Goal: Task Accomplishment & Management: Use online tool/utility

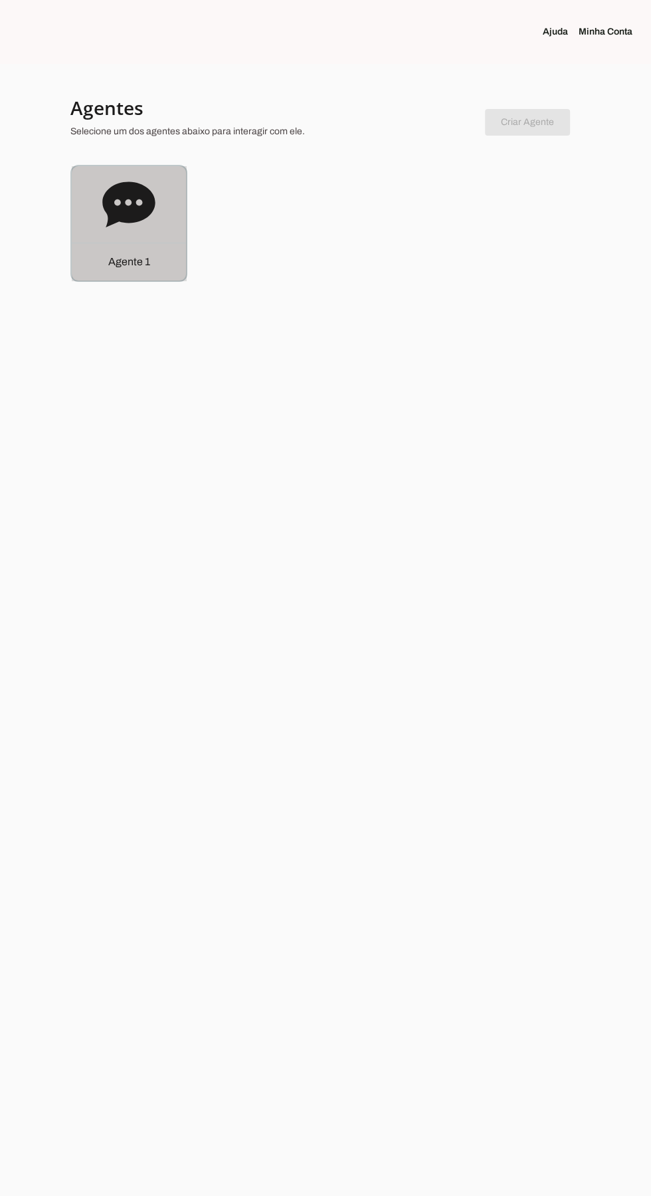
click at [102, 222] on icon at bounding box center [128, 204] width 53 height 53
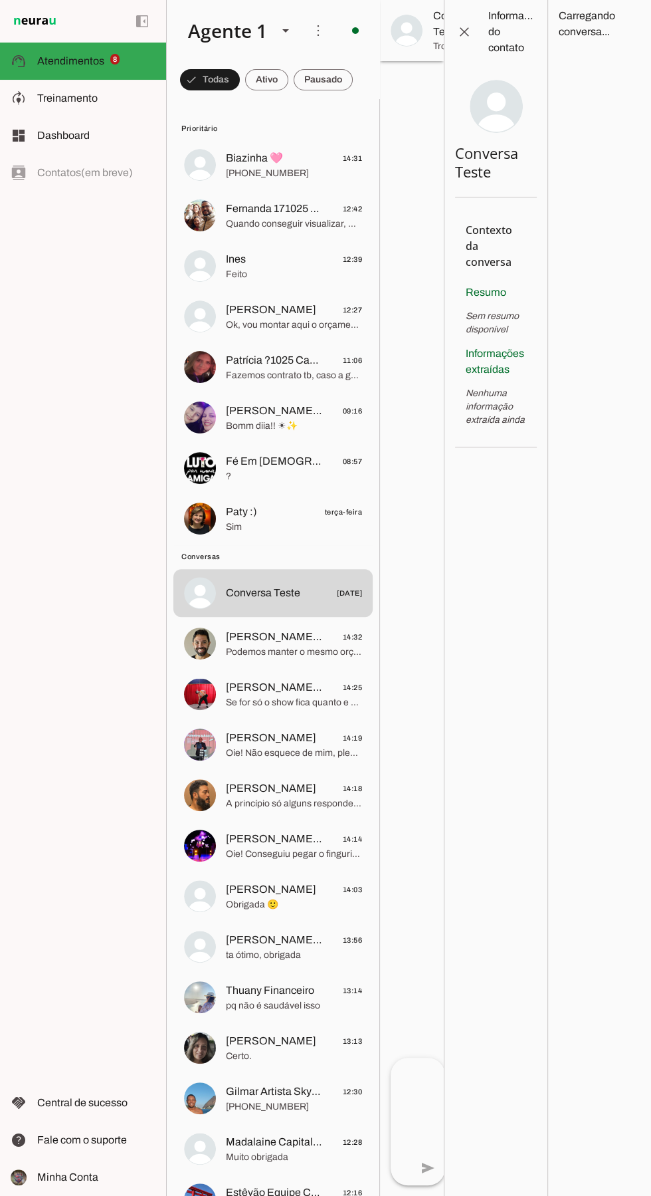
click at [241, 173] on span "[PHONE_NUMBER]" at bounding box center [294, 173] width 136 height 13
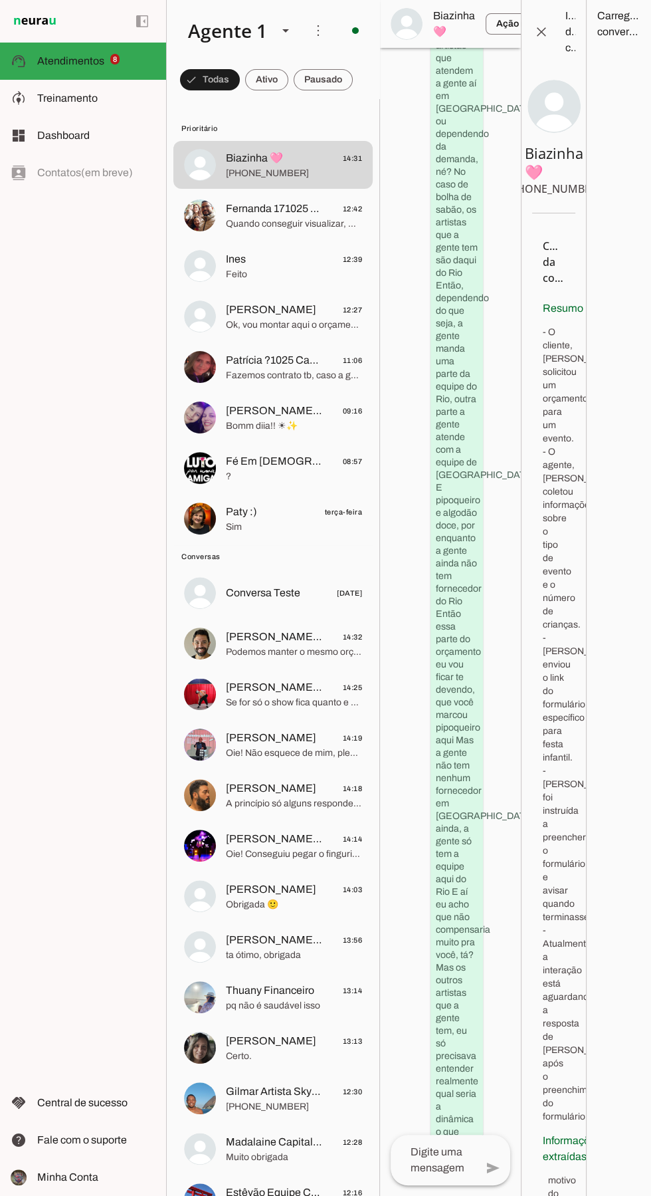
scroll to position [5698, 0]
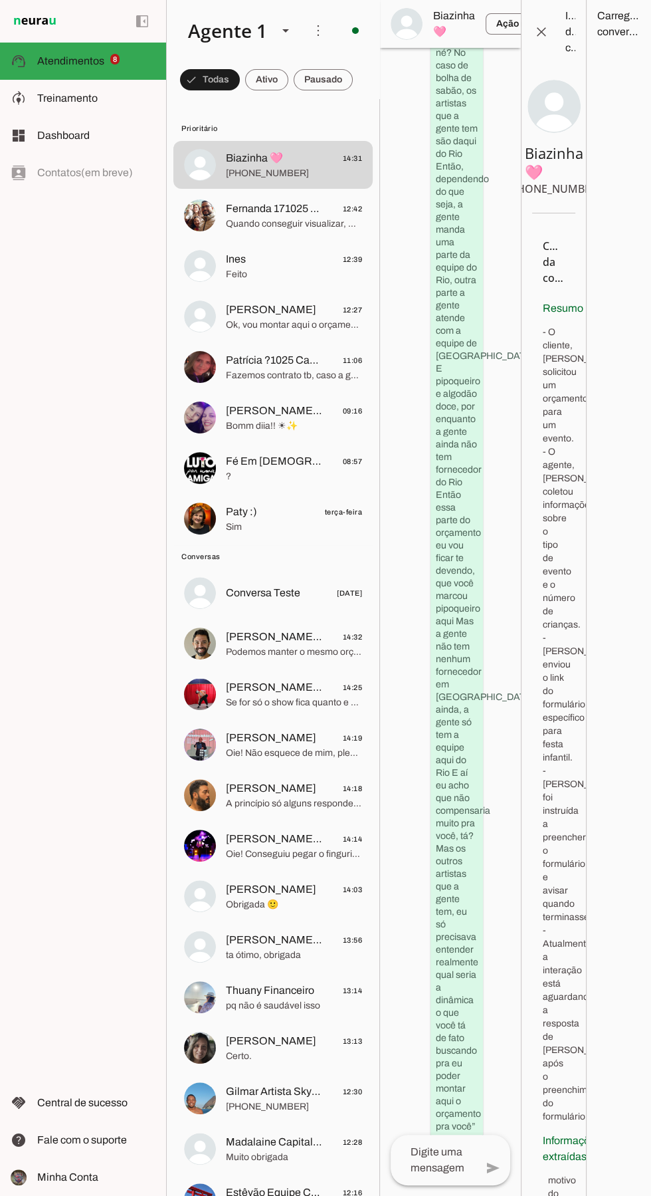
click at [291, 215] on span "Fernanda 171025 Botafogo Empresa Consultoria Clientechuru" at bounding box center [275, 209] width 98 height 16
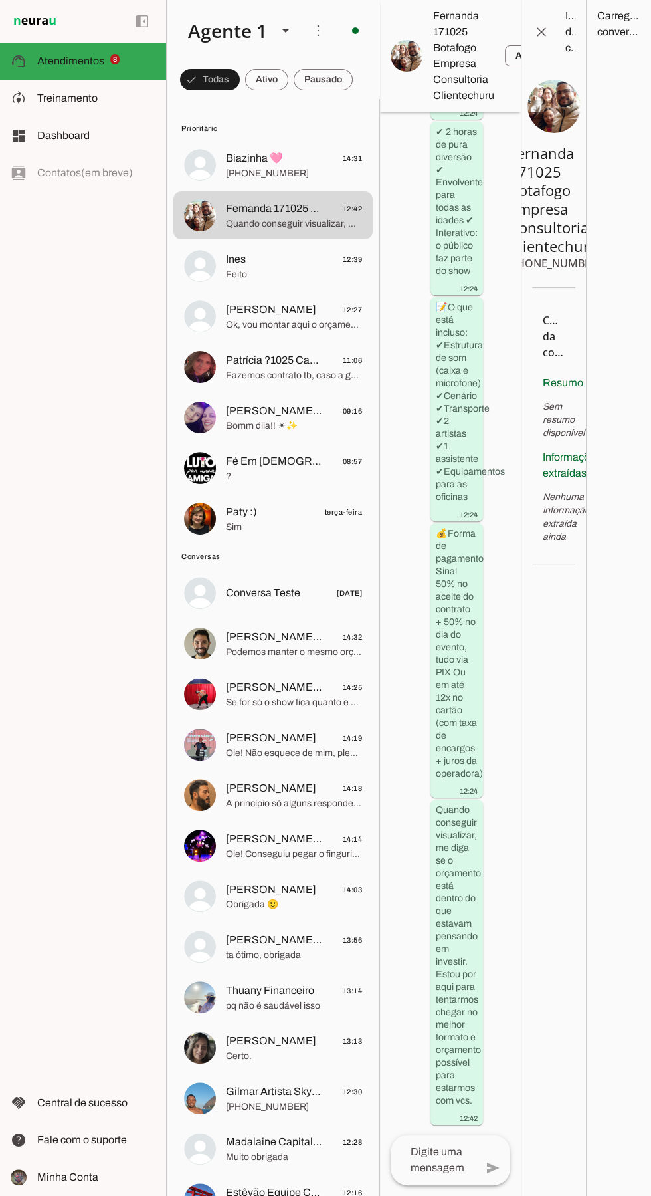
scroll to position [11689, 0]
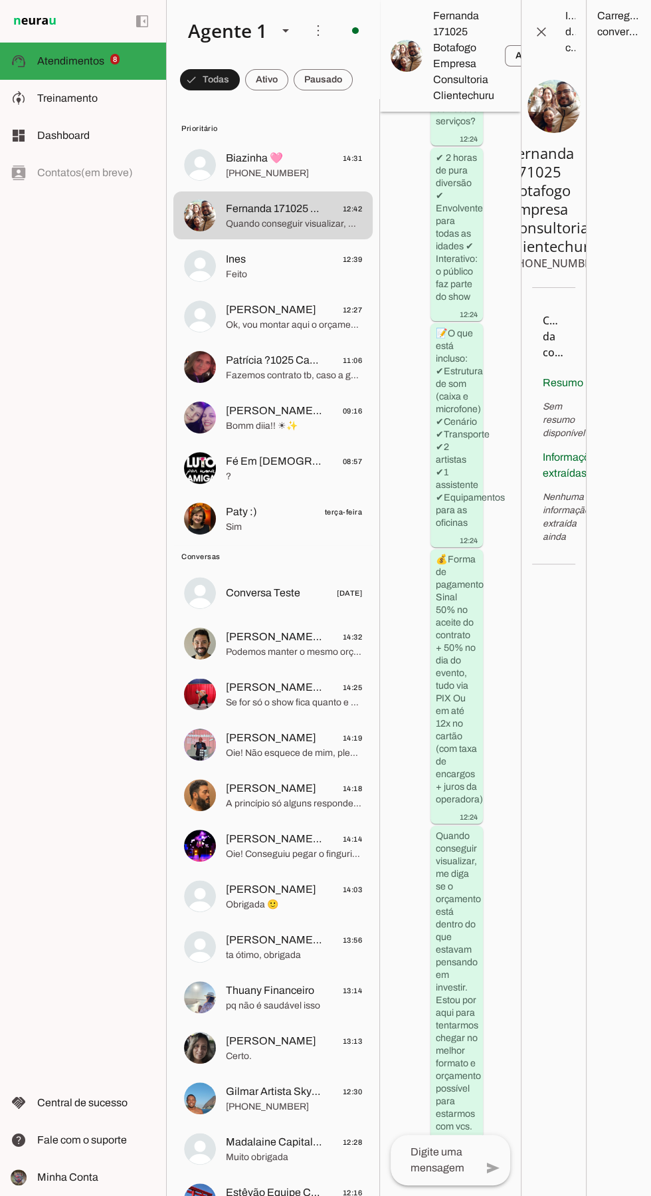
click at [281, 270] on span "Feito" at bounding box center [294, 274] width 136 height 13
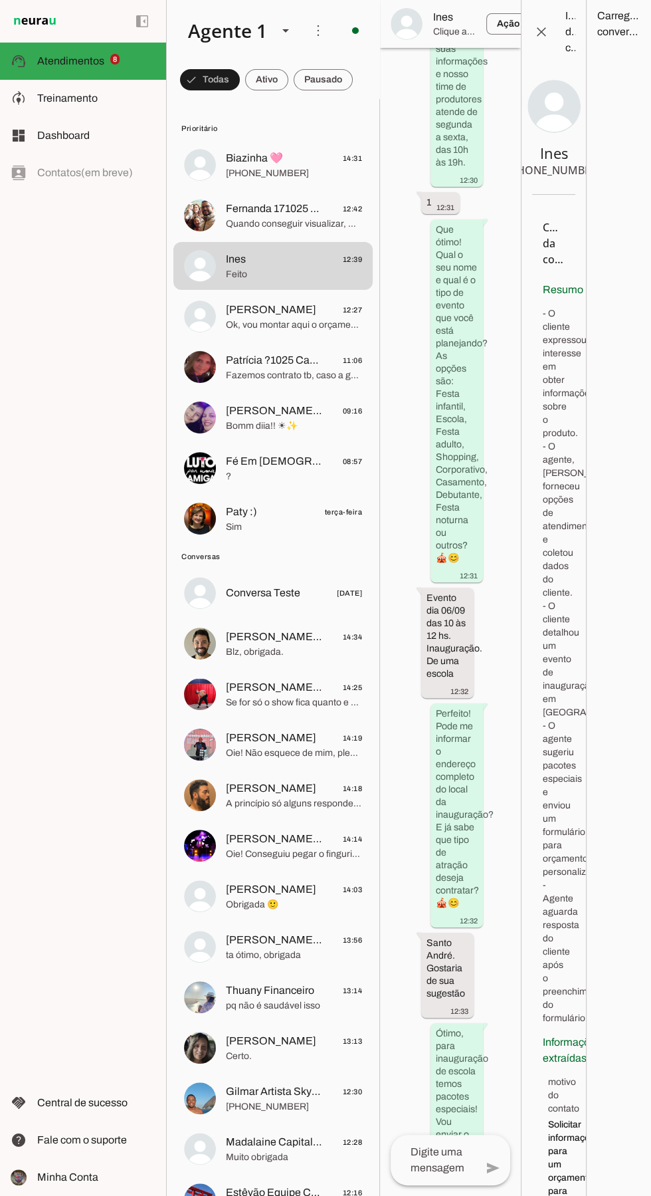
scroll to position [880, 0]
